Goal: Navigation & Orientation: Find specific page/section

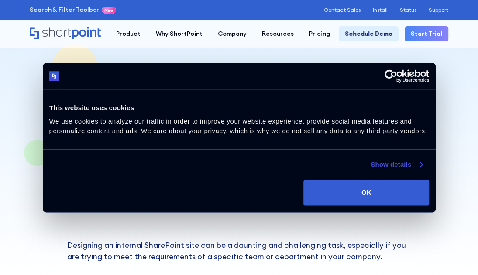
click at [409, 167] on link "Show details" at bounding box center [397, 164] width 52 height 10
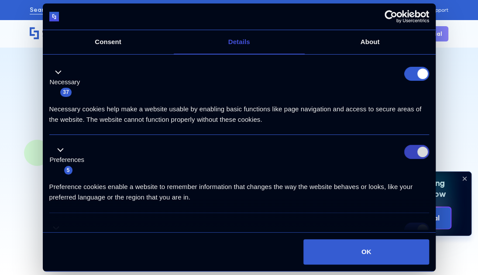
click at [413, 153] on input "Preferences" at bounding box center [417, 152] width 25 height 14
checkbox input "false"
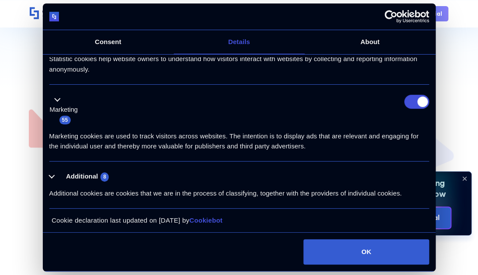
scroll to position [186, 0]
click at [53, 174] on button "Additional 8" at bounding box center [81, 176] width 65 height 11
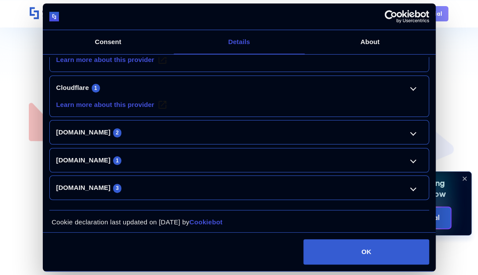
scroll to position [192, 0]
click at [411, 188] on link "[DOMAIN_NAME] 3" at bounding box center [239, 188] width 366 height 10
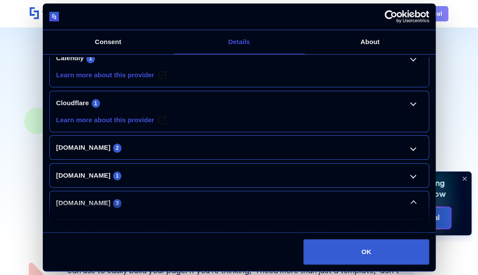
scroll to position [362, 0]
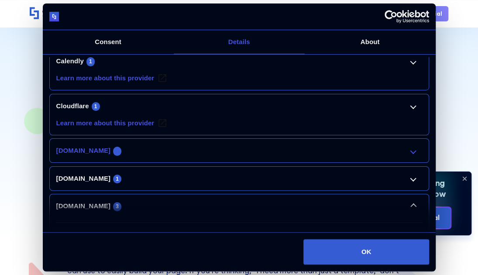
click at [396, 145] on link "[DOMAIN_NAME] 2" at bounding box center [239, 150] width 366 height 10
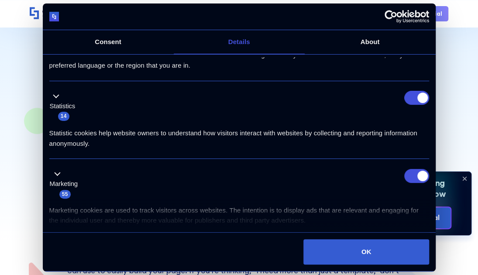
scroll to position [132, 0]
click at [417, 97] on input "Statistics" at bounding box center [417, 98] width 25 height 14
checkbox input "false"
click at [406, 179] on input "Marketing" at bounding box center [417, 177] width 25 height 14
checkbox input "false"
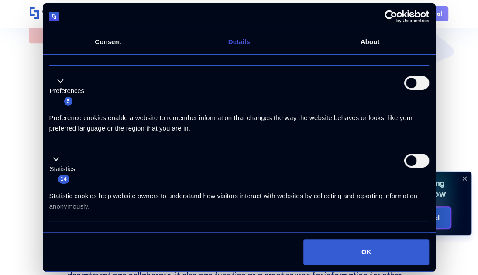
scroll to position [0, 0]
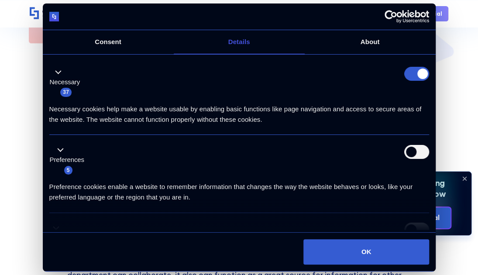
click at [373, 192] on div "Preference cookies enable a website to remember information that changes the wa…" at bounding box center [239, 189] width 380 height 28
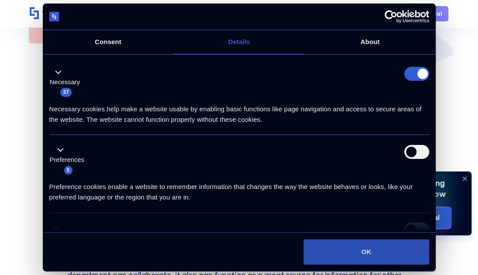
click at [364, 259] on button "OK" at bounding box center [366, 251] width 125 height 25
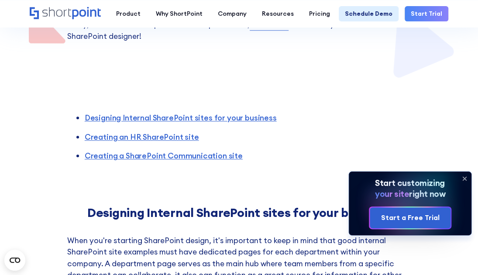
click at [469, 174] on icon at bounding box center [465, 179] width 14 height 14
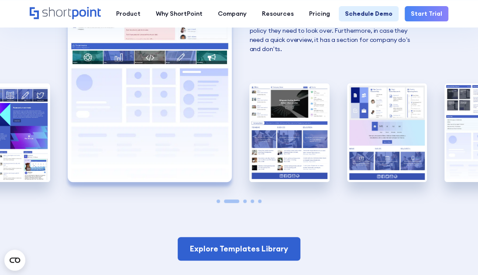
scroll to position [1447, 0]
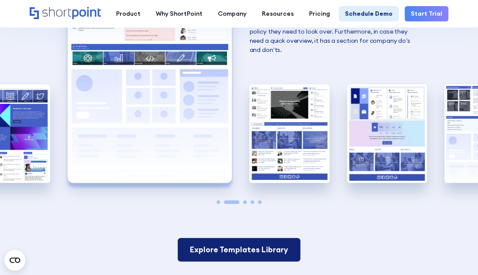
click at [272, 253] on link "Explore Templates Library" at bounding box center [239, 250] width 123 height 24
